Goal: Task Accomplishment & Management: Manage account settings

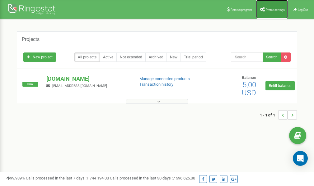
click at [271, 7] on link "Profile settings" at bounding box center [272, 9] width 32 height 19
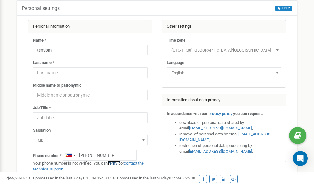
click at [117, 164] on link "verify it" at bounding box center [114, 163] width 13 height 5
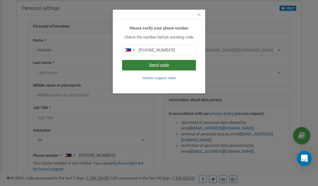
click at [169, 67] on button "Send code" at bounding box center [159, 65] width 74 height 11
